Goal: Check status: Check status

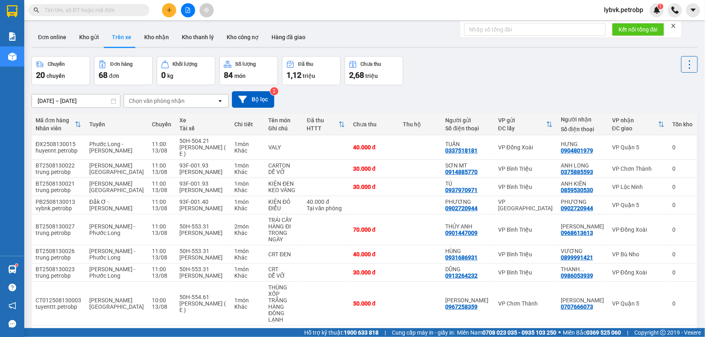
click at [110, 10] on input "text" at bounding box center [91, 10] width 95 height 9
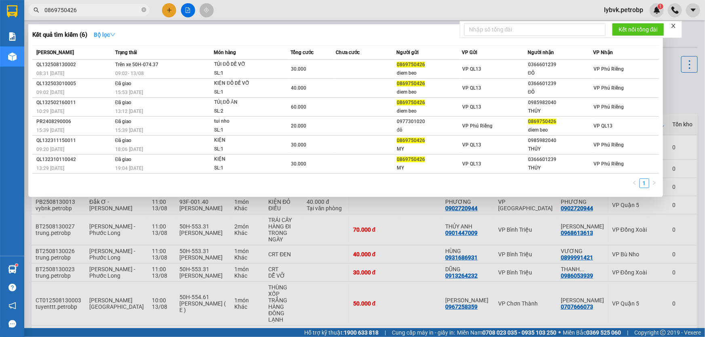
type input "0869750426"
click at [116, 35] on icon "down" at bounding box center [113, 35] width 6 height 6
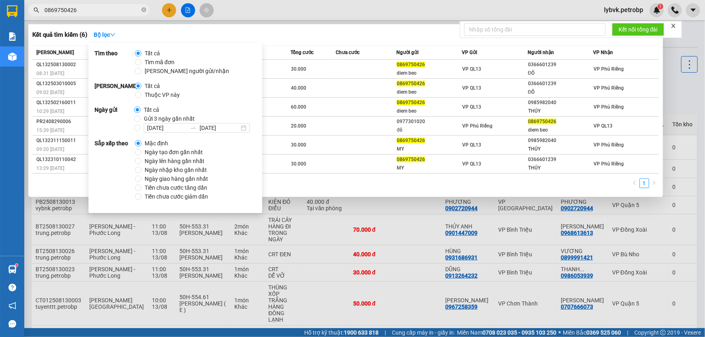
click at [166, 122] on span "Gửi 3 ngày gần nhất" at bounding box center [169, 118] width 57 height 9
click at [141, 122] on input "Gửi 3 ngày gần nhất" at bounding box center [137, 119] width 6 height 6
radio input "true"
radio input "false"
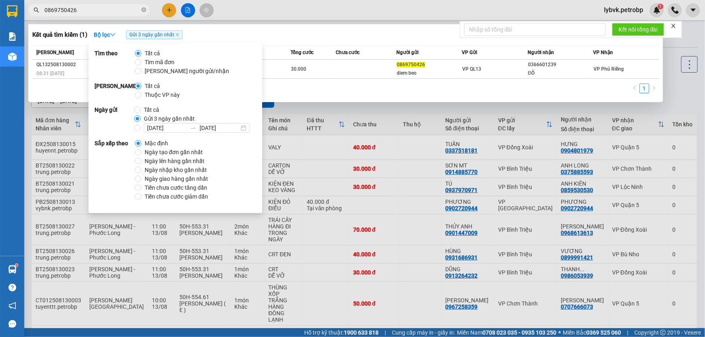
click at [303, 28] on div "Kết quả tìm kiếm ( 1 ) Bộ lọc Gửi 3 ngày gần nhất" at bounding box center [345, 34] width 627 height 13
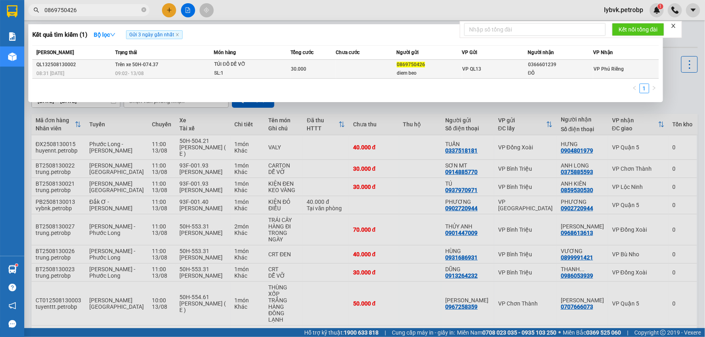
click at [237, 64] on div "TÚI ĐỒ DỄ VỠ" at bounding box center [244, 64] width 61 height 9
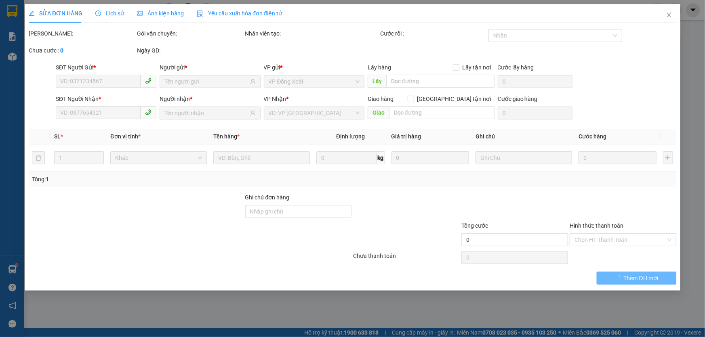
type input "0869750426"
type input "diem beo"
type input "0366601239"
type input "ĐÔ"
type input "30.000"
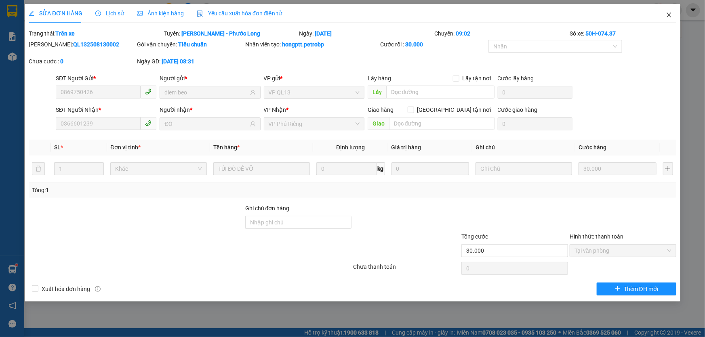
click at [663, 17] on span "Close" at bounding box center [669, 15] width 23 height 23
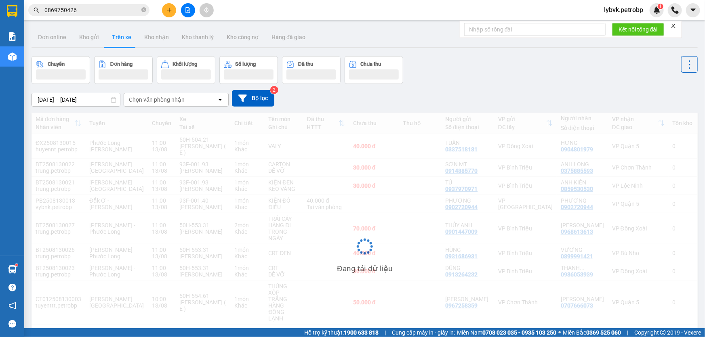
click at [665, 16] on div "lybvk.petrobp 1" at bounding box center [651, 10] width 107 height 14
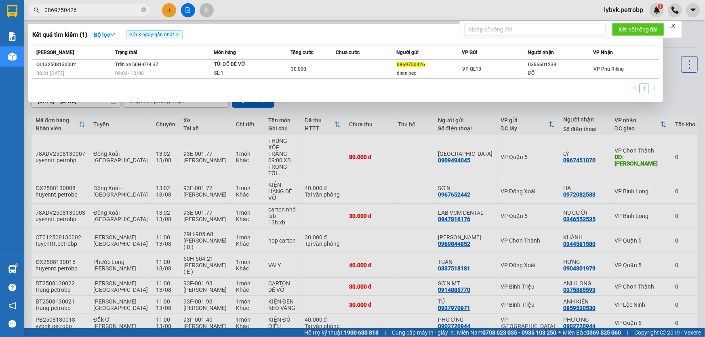
click at [110, 5] on span "0869750426" at bounding box center [88, 10] width 121 height 12
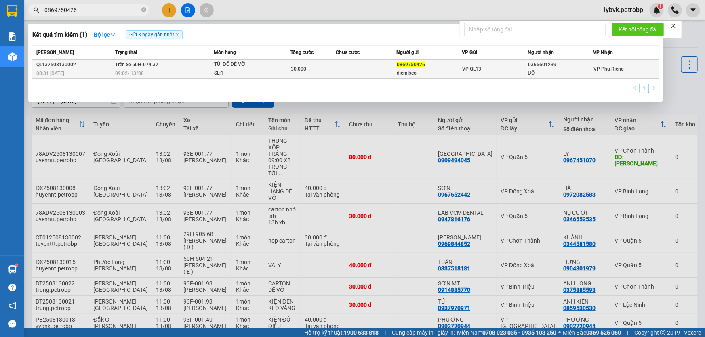
click at [149, 64] on span "Trên xe 50H-074.37" at bounding box center [136, 65] width 43 height 6
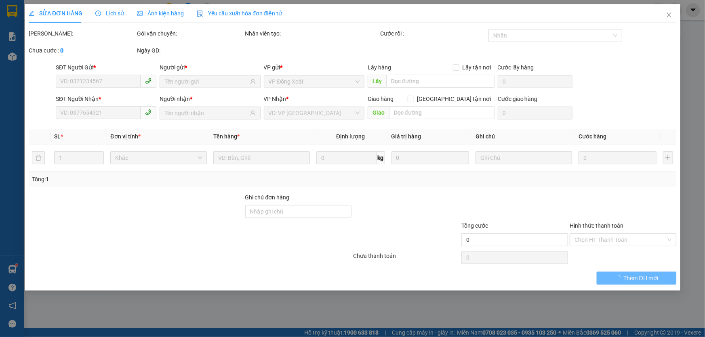
type input "0869750426"
type input "diem beo"
type input "0366601239"
type input "ĐÔ"
type input "30.000"
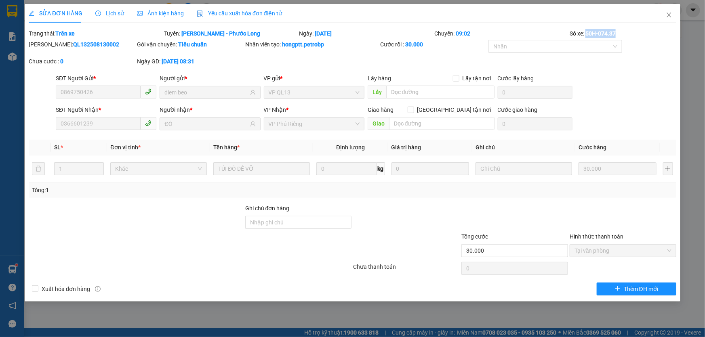
drag, startPoint x: 620, startPoint y: 32, endPoint x: 587, endPoint y: 33, distance: 32.7
click at [587, 33] on div "Số xe: 50H-074.37" at bounding box center [623, 33] width 108 height 9
copy b "50H-074.37"
click at [670, 15] on icon "close" at bounding box center [669, 15] width 6 height 6
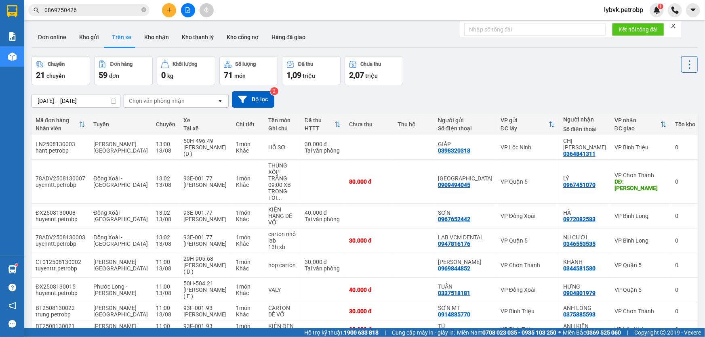
click at [82, 12] on input "0869750426" at bounding box center [91, 10] width 95 height 9
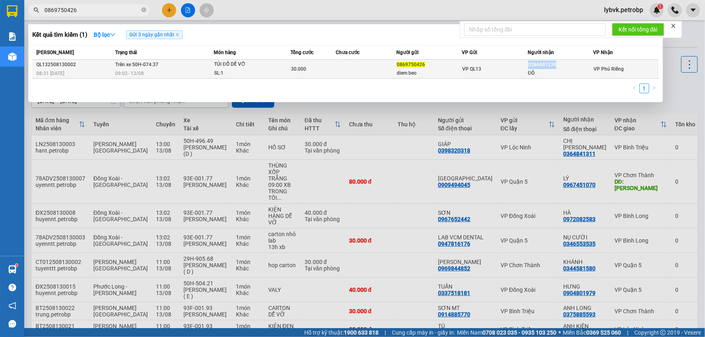
drag, startPoint x: 558, startPoint y: 64, endPoint x: 527, endPoint y: 64, distance: 30.7
click at [528, 64] on td "0366601239 ĐÔ" at bounding box center [560, 69] width 65 height 19
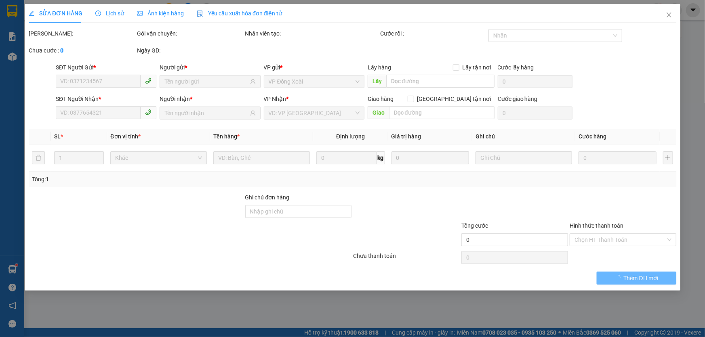
type input "0869750426"
type input "diem beo"
type input "0366601239"
type input "ĐÔ"
type input "30.000"
